Goal: Task Accomplishment & Management: Complete application form

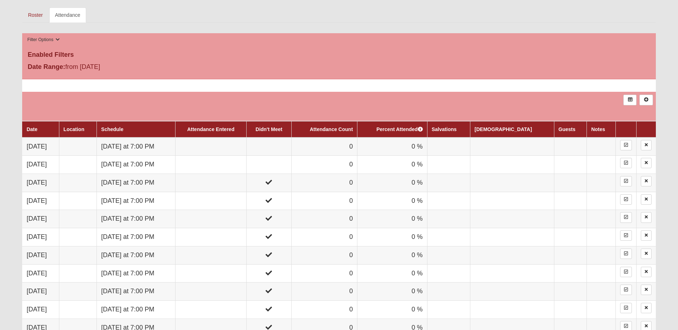
scroll to position [299, 0]
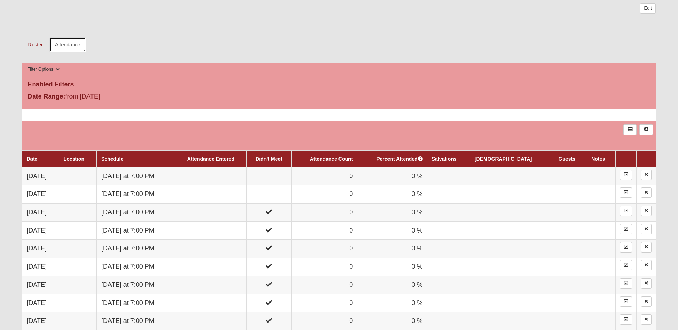
click at [59, 44] on link "Attendance" at bounding box center [67, 44] width 37 height 15
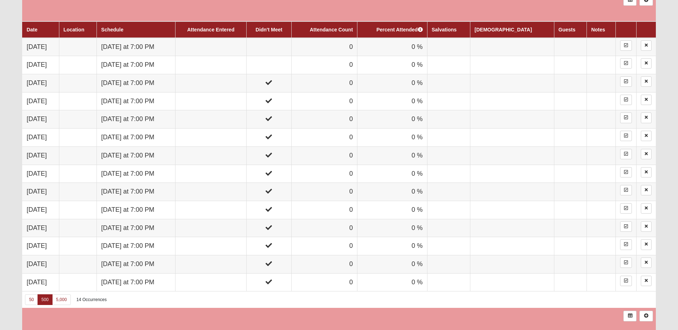
scroll to position [429, 0]
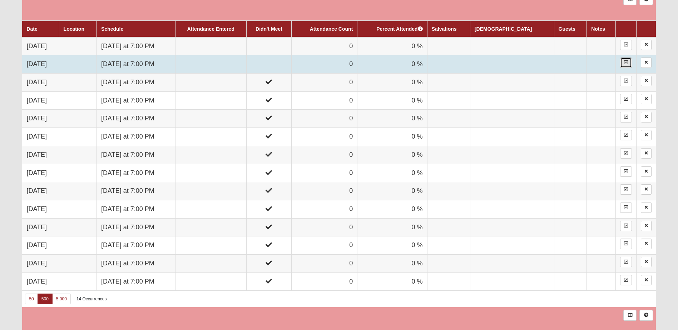
click at [624, 63] on icon at bounding box center [626, 62] width 4 height 4
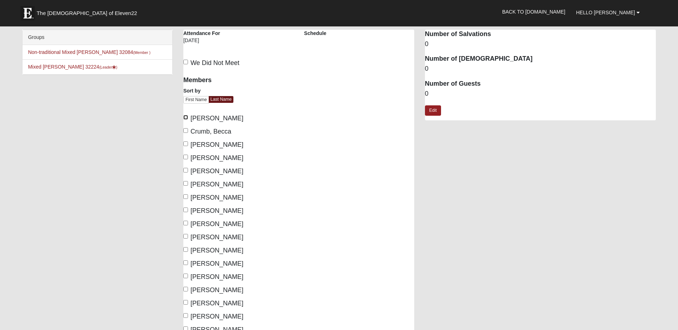
click at [185, 118] on input "[PERSON_NAME]" at bounding box center [185, 117] width 5 height 5
checkbox input "true"
click at [183, 184] on input "[PERSON_NAME]" at bounding box center [185, 183] width 5 height 5
checkbox input "true"
click at [185, 209] on input "[PERSON_NAME]" at bounding box center [185, 210] width 5 height 5
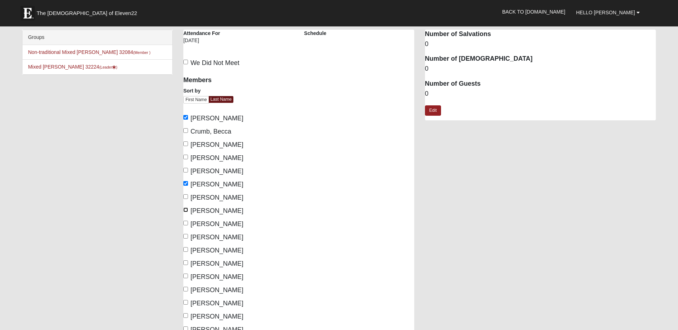
checkbox input "true"
click at [185, 237] on input "[PERSON_NAME]" at bounding box center [185, 236] width 5 height 5
checkbox input "true"
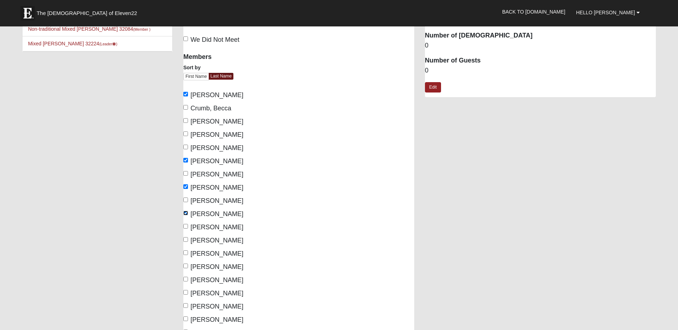
scroll to position [36, 0]
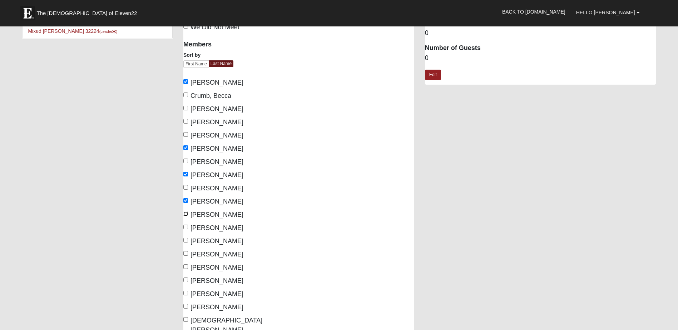
click at [187, 216] on input "[PERSON_NAME]" at bounding box center [185, 214] width 5 height 5
checkbox input "true"
click at [186, 227] on input "Luehring, Jenny" at bounding box center [185, 227] width 5 height 5
checkbox input "true"
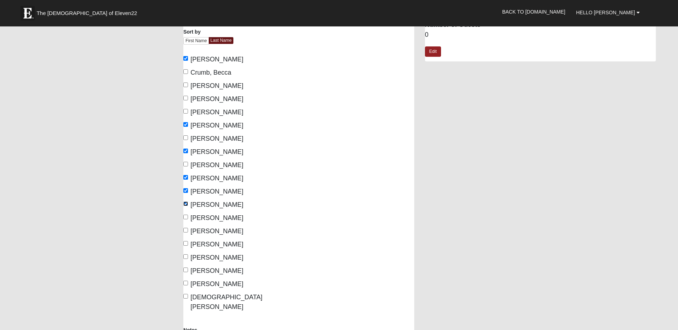
scroll to position [72, 0]
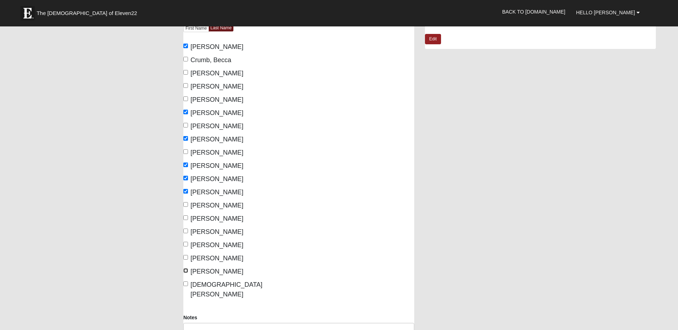
click at [186, 270] on input "Smith, Matthew" at bounding box center [185, 271] width 5 height 5
checkbox input "true"
click at [187, 284] on input "[DEMOGRAPHIC_DATA][PERSON_NAME]" at bounding box center [185, 284] width 5 height 5
checkbox input "true"
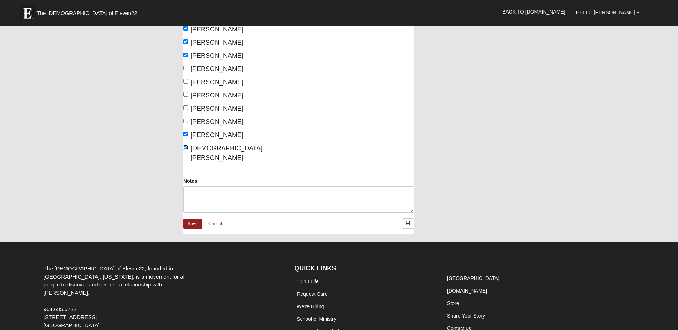
scroll to position [215, 0]
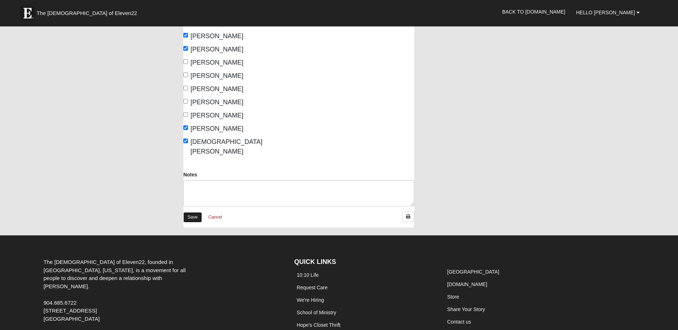
click at [195, 212] on link "Save" at bounding box center [192, 217] width 19 height 10
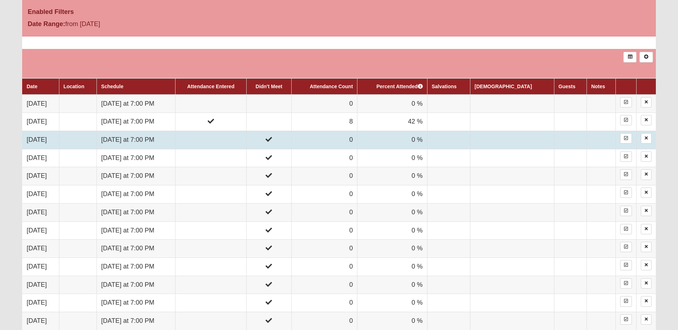
scroll to position [370, 0]
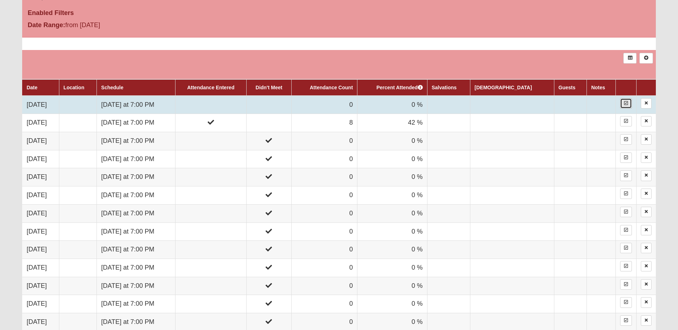
click at [624, 104] on icon at bounding box center [626, 103] width 4 height 4
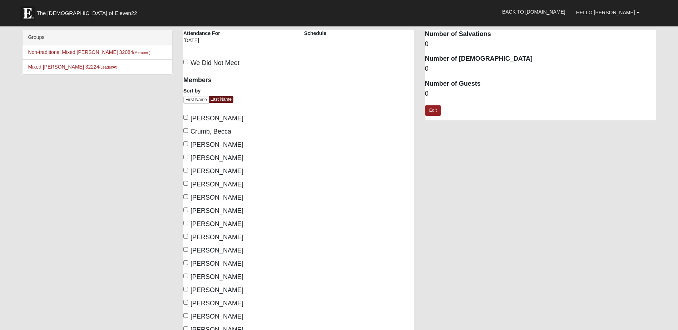
click at [239, 120] on span "[PERSON_NAME]" at bounding box center [217, 118] width 53 height 7
click at [188, 120] on input "[PERSON_NAME]" at bounding box center [185, 117] width 5 height 5
checkbox input "true"
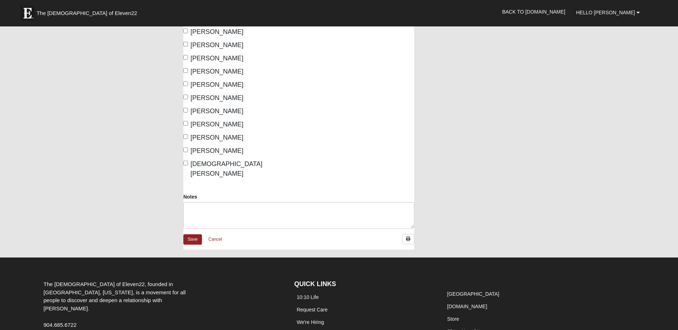
scroll to position [215, 0]
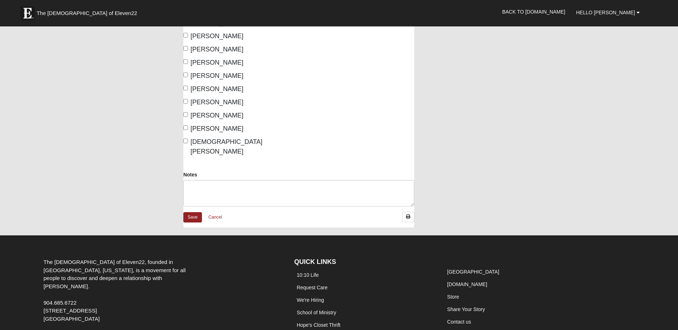
click at [223, 140] on span "[DEMOGRAPHIC_DATA][PERSON_NAME]" at bounding box center [227, 146] width 72 height 17
click at [188, 140] on input "[DEMOGRAPHIC_DATA][PERSON_NAME]" at bounding box center [185, 141] width 5 height 5
checkbox input "true"
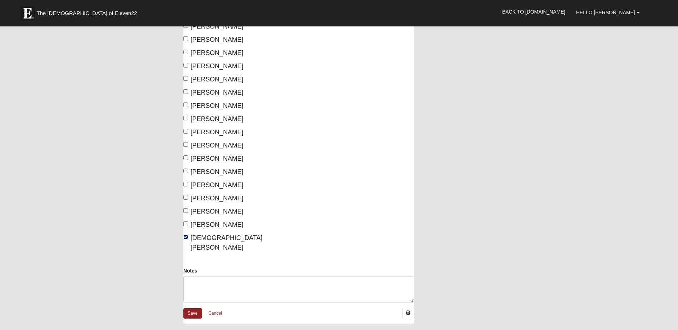
scroll to position [72, 0]
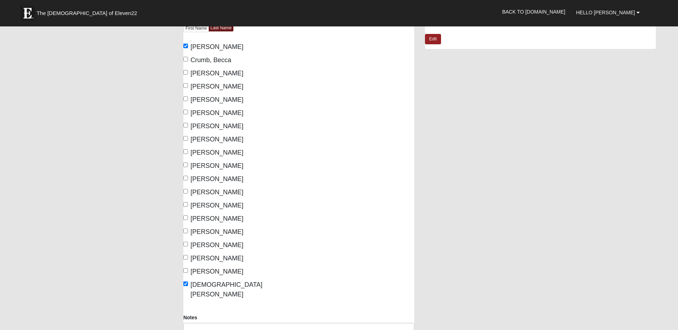
click at [226, 124] on span "[PERSON_NAME]" at bounding box center [217, 126] width 53 height 7
click at [188, 124] on input "[PERSON_NAME]" at bounding box center [185, 125] width 5 height 5
checkbox input "true"
click at [225, 191] on span "Luehring, Jenny" at bounding box center [217, 192] width 53 height 7
click at [188, 191] on input "Luehring, Jenny" at bounding box center [185, 191] width 5 height 5
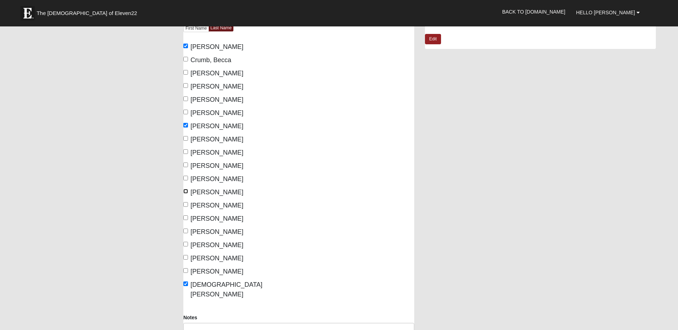
checkbox input "true"
click at [227, 99] on span "Fernandez, Ericka" at bounding box center [217, 99] width 53 height 7
click at [188, 99] on input "Fernandez, Ericka" at bounding box center [185, 99] width 5 height 5
checkbox input "true"
click at [225, 166] on span "Higgins, Jamie" at bounding box center [217, 165] width 53 height 7
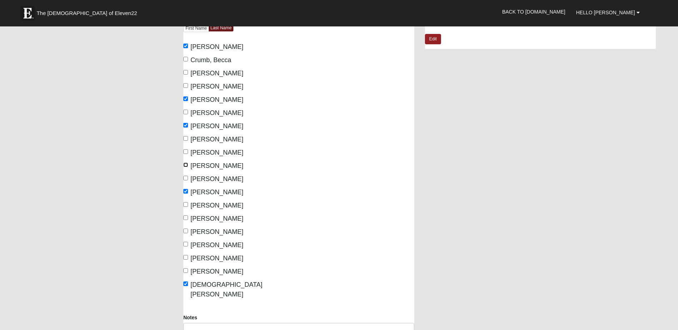
click at [188, 166] on input "[PERSON_NAME]" at bounding box center [185, 165] width 5 height 5
checkbox input "true"
click at [218, 113] on span "[PERSON_NAME]" at bounding box center [217, 112] width 53 height 7
click at [188, 113] on input "[PERSON_NAME]" at bounding box center [185, 112] width 5 height 5
checkbox input "true"
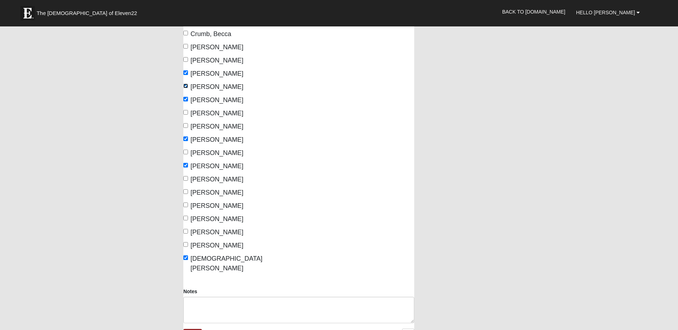
scroll to position [143, 0]
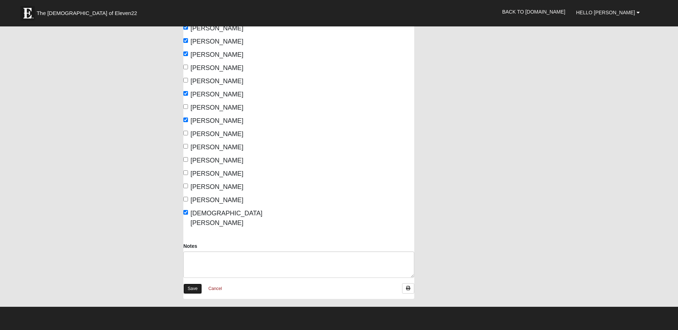
click at [195, 284] on link "Save" at bounding box center [192, 289] width 19 height 10
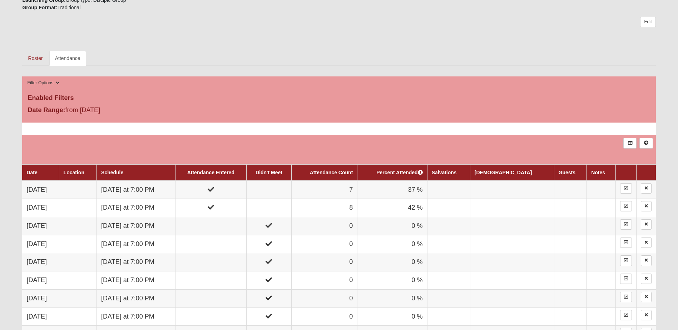
scroll to position [286, 0]
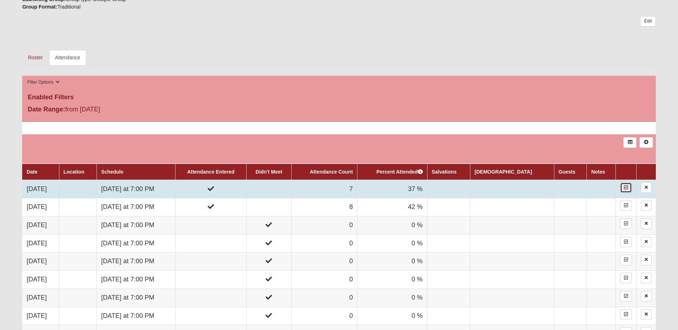
click at [624, 189] on icon at bounding box center [626, 188] width 4 height 4
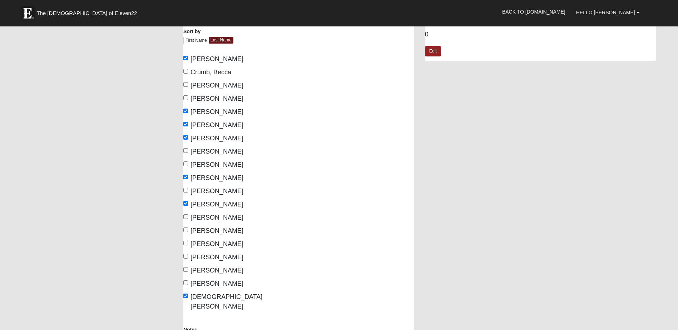
scroll to position [72, 0]
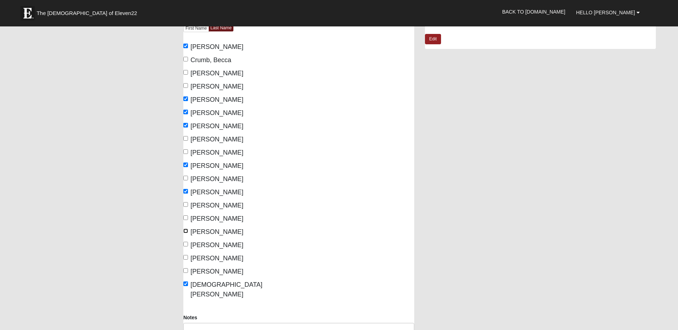
click at [188, 232] on input "Perritt, John" at bounding box center [185, 231] width 5 height 5
checkbox input "true"
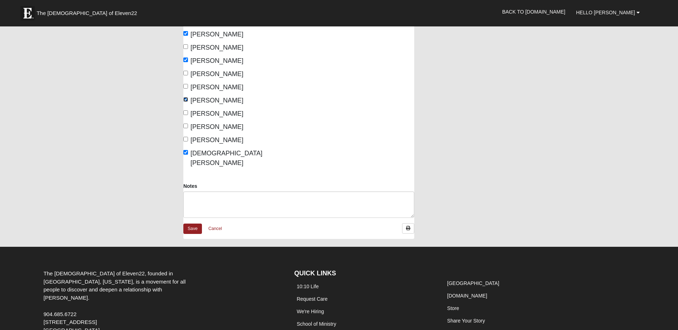
scroll to position [215, 0]
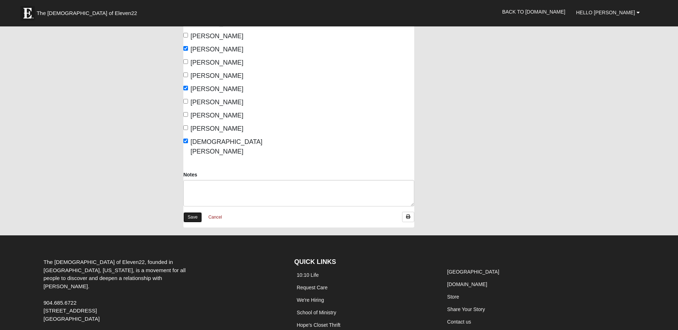
click at [196, 212] on link "Save" at bounding box center [192, 217] width 19 height 10
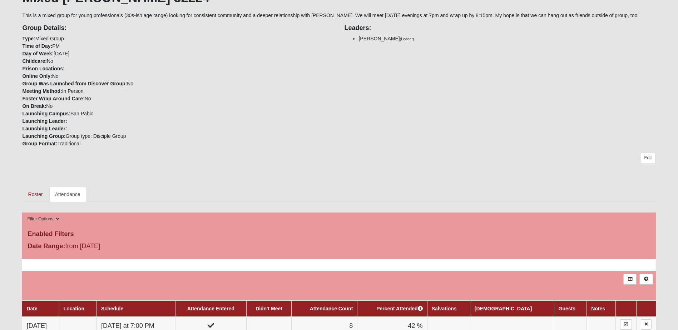
scroll to position [143, 0]
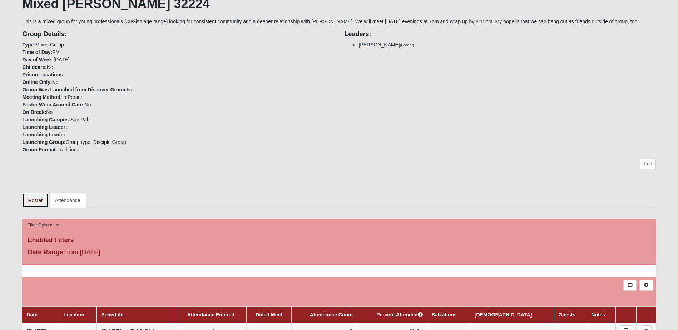
click at [35, 201] on link "Roster" at bounding box center [35, 200] width 26 height 15
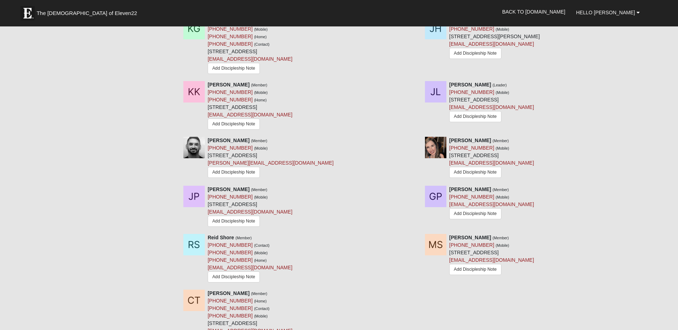
scroll to position [679, 0]
